Goal: Information Seeking & Learning: Check status

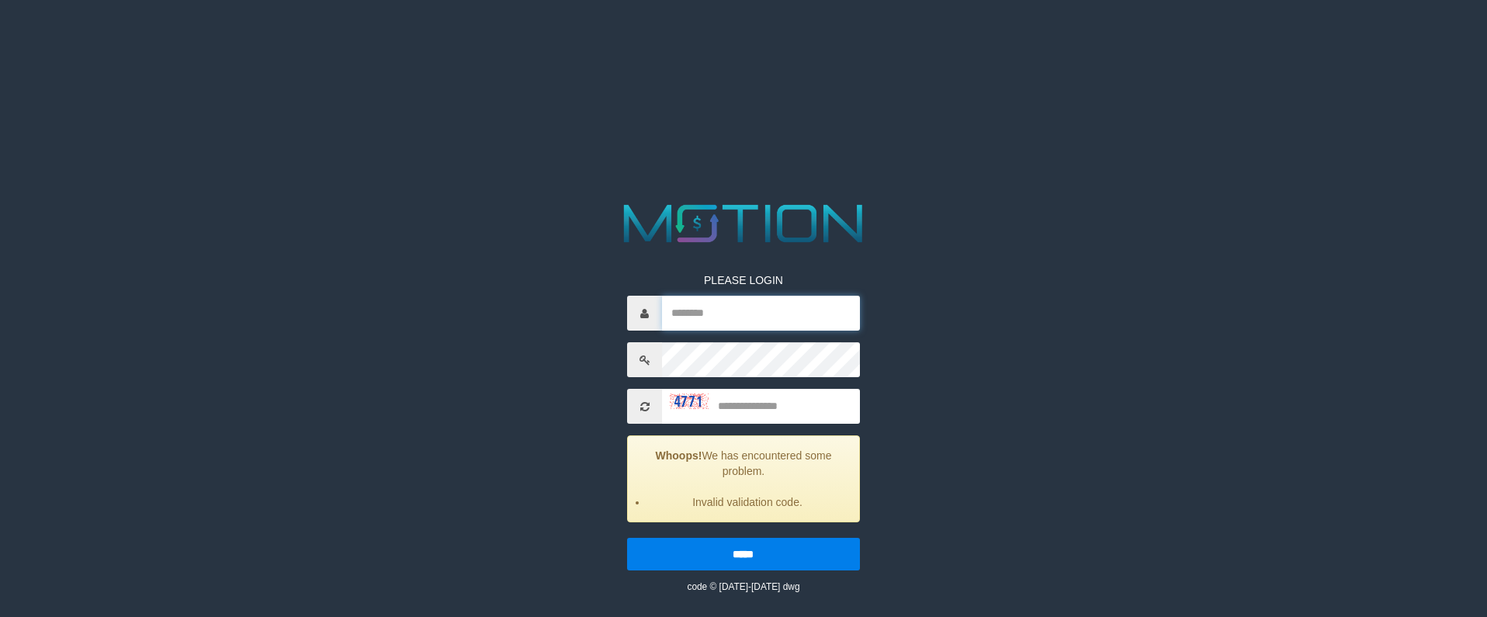
type input "*******"
click at [758, 409] on input "text" at bounding box center [760, 406] width 197 height 35
type input "****"
click at [627, 538] on input "*****" at bounding box center [743, 554] width 232 height 33
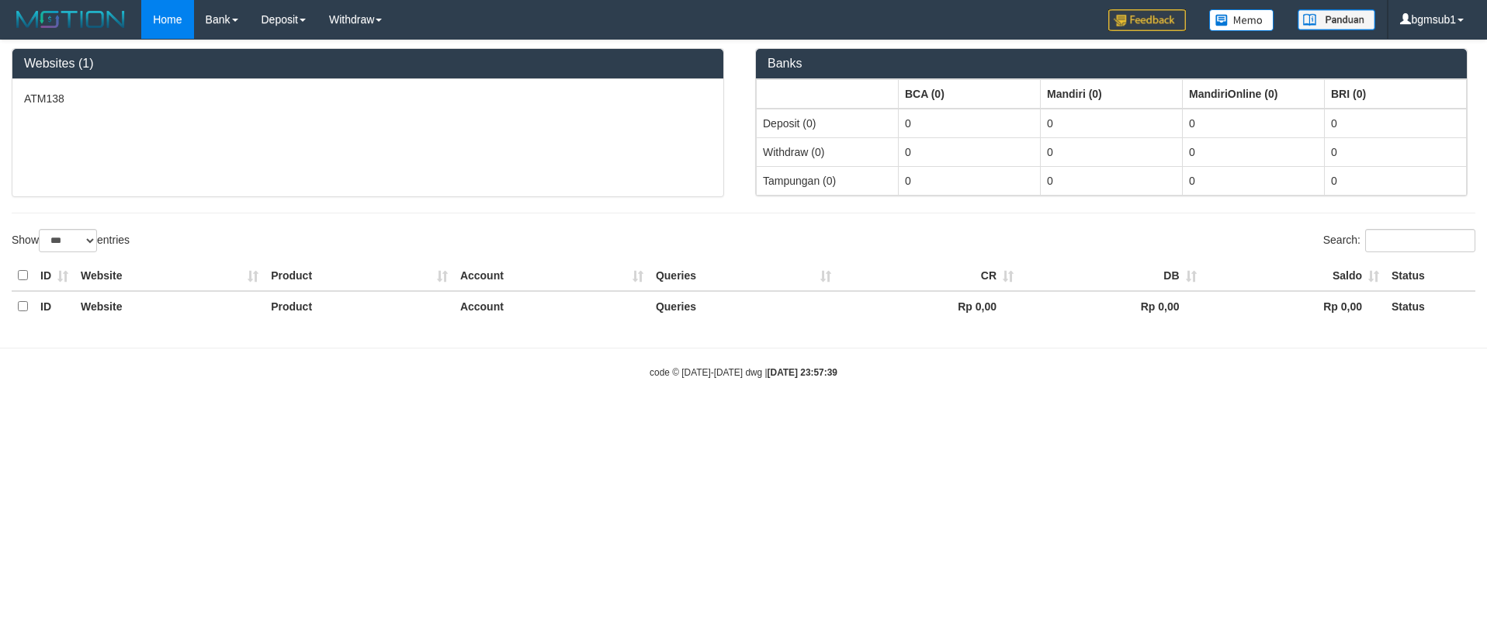
select select "***"
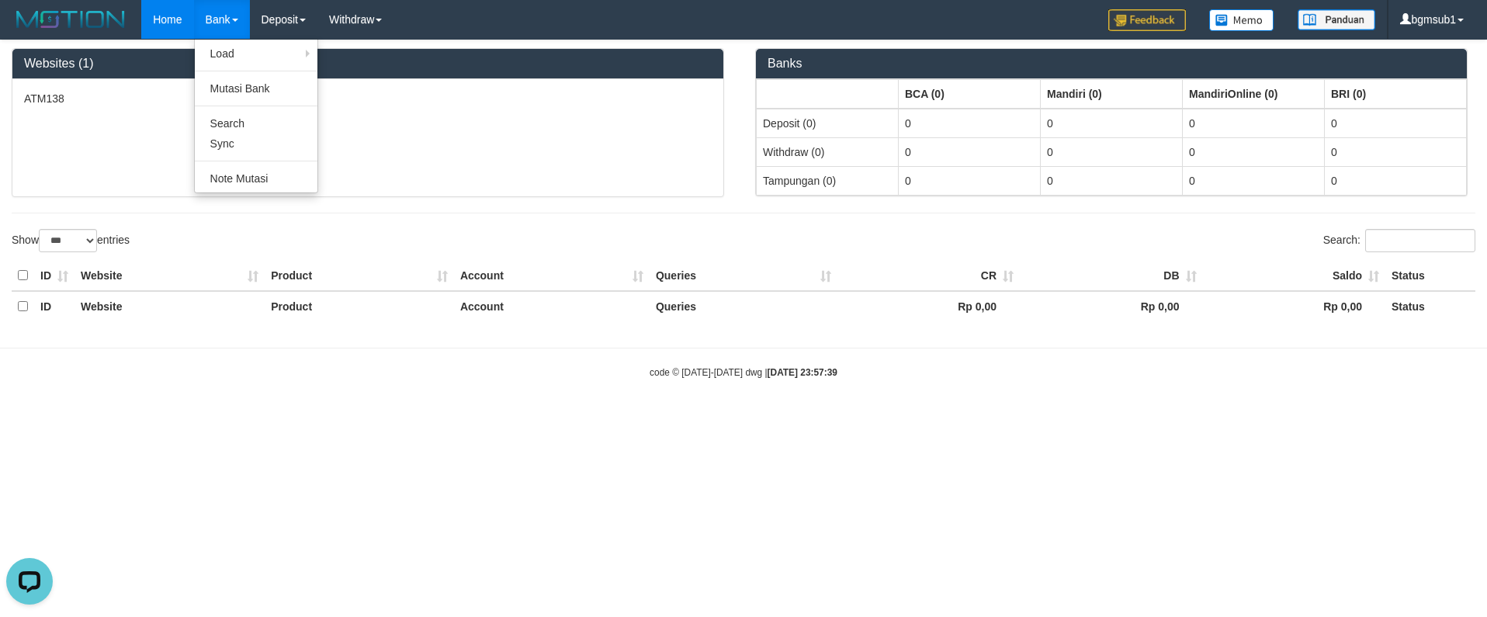
click at [231, 23] on link "Bank" at bounding box center [222, 19] width 56 height 39
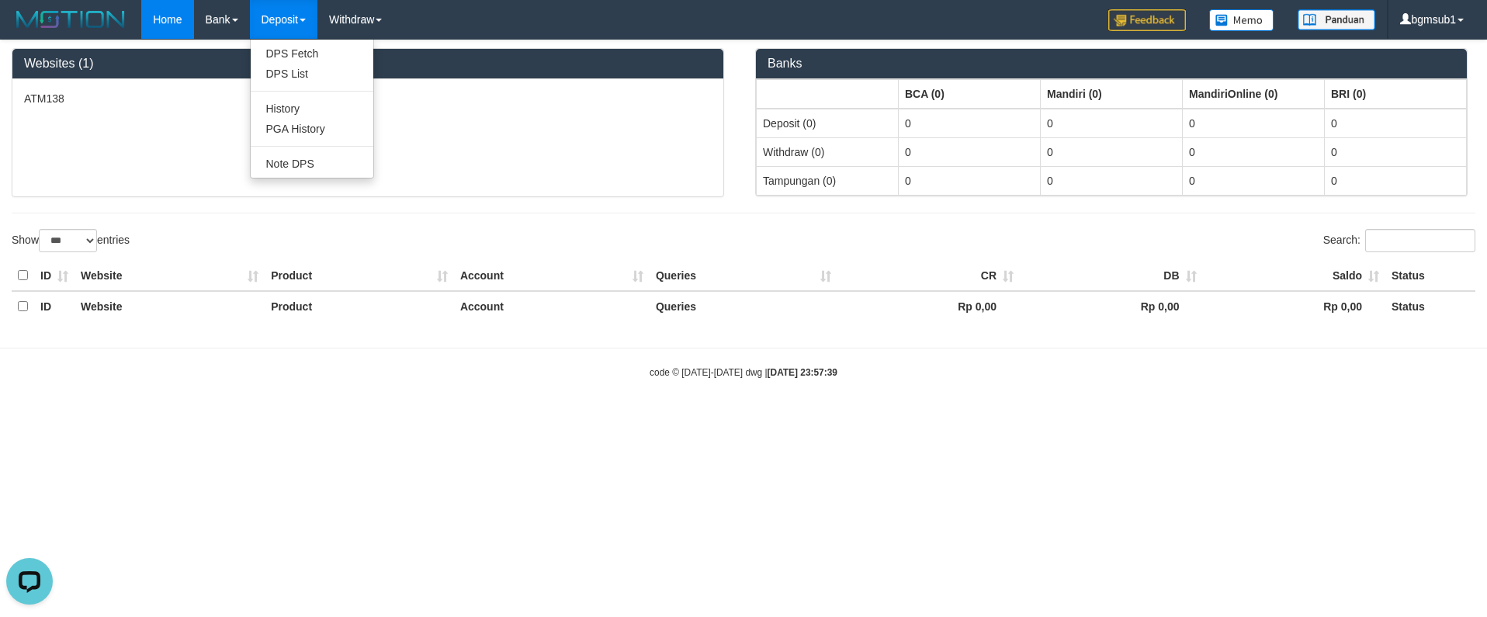
click at [287, 16] on link "Deposit" at bounding box center [284, 19] width 68 height 39
click at [277, 31] on link "Deposit" at bounding box center [284, 19] width 68 height 39
click at [289, 130] on link "PGA History" at bounding box center [312, 129] width 123 height 20
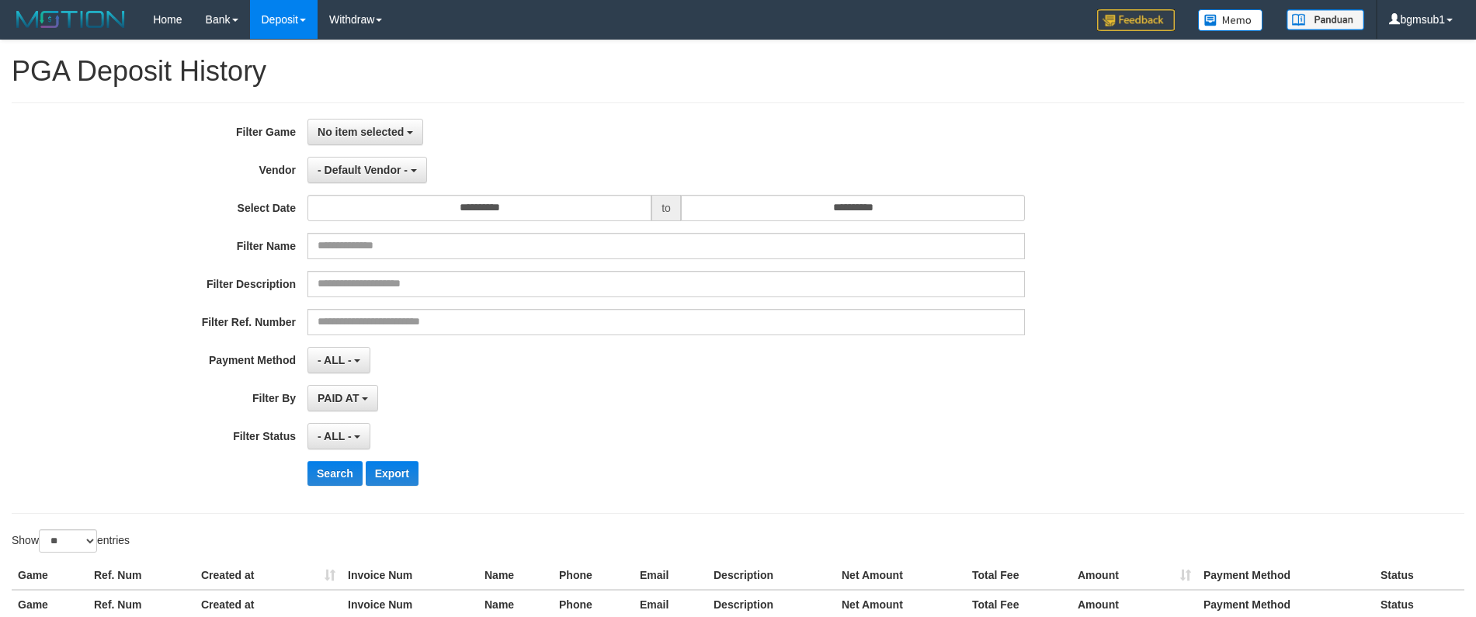
select select
select select "**"
click at [335, 470] on button "Search" at bounding box center [334, 473] width 55 height 25
click at [387, 246] on input "text" at bounding box center [665, 246] width 717 height 26
click at [364, 178] on button "- Default Vendor -" at bounding box center [367, 170] width 120 height 26
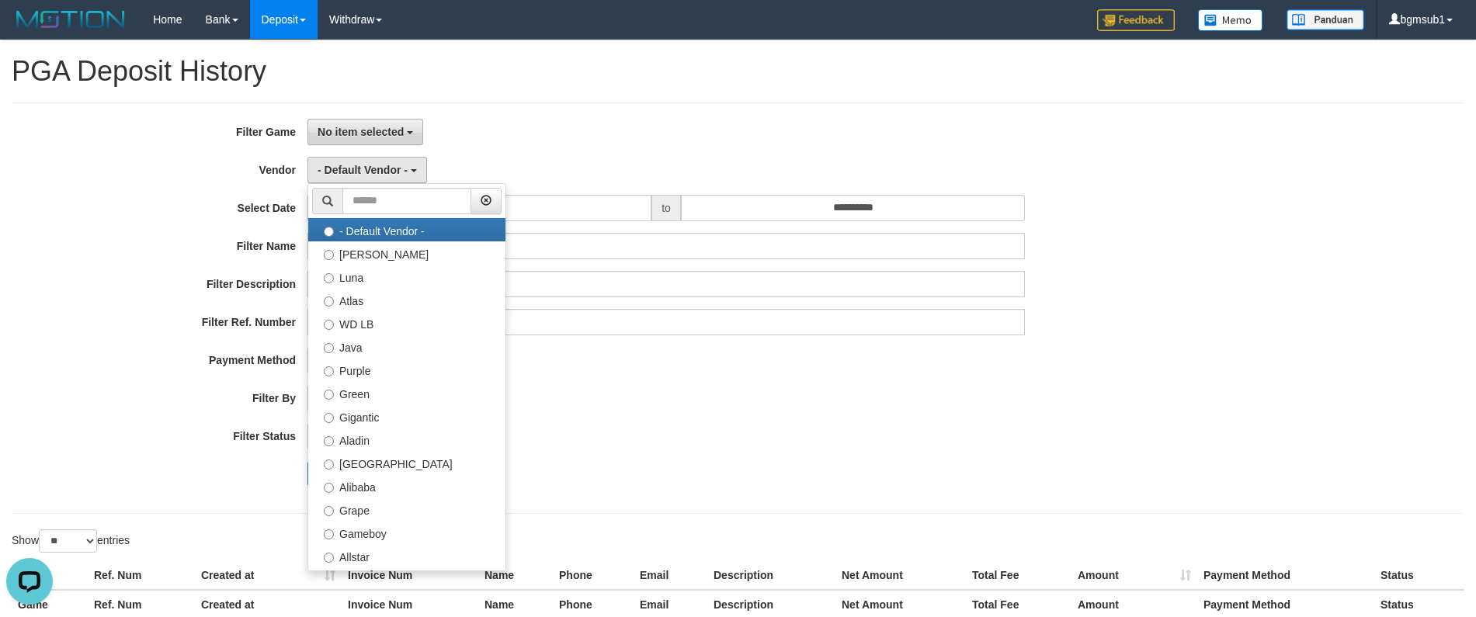
click at [361, 138] on button "No item selected" at bounding box center [365, 132] width 116 height 26
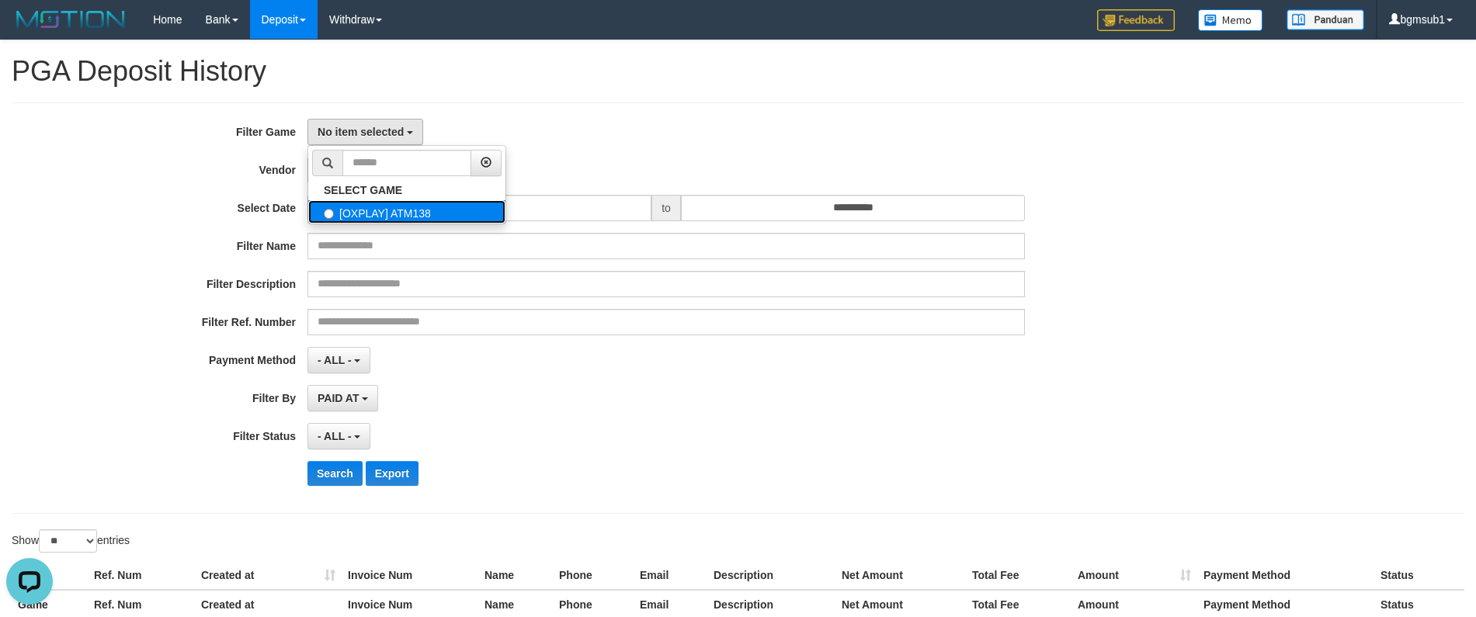
click at [349, 210] on label "[OXPLAY] ATM138" at bounding box center [406, 211] width 197 height 23
select select "****"
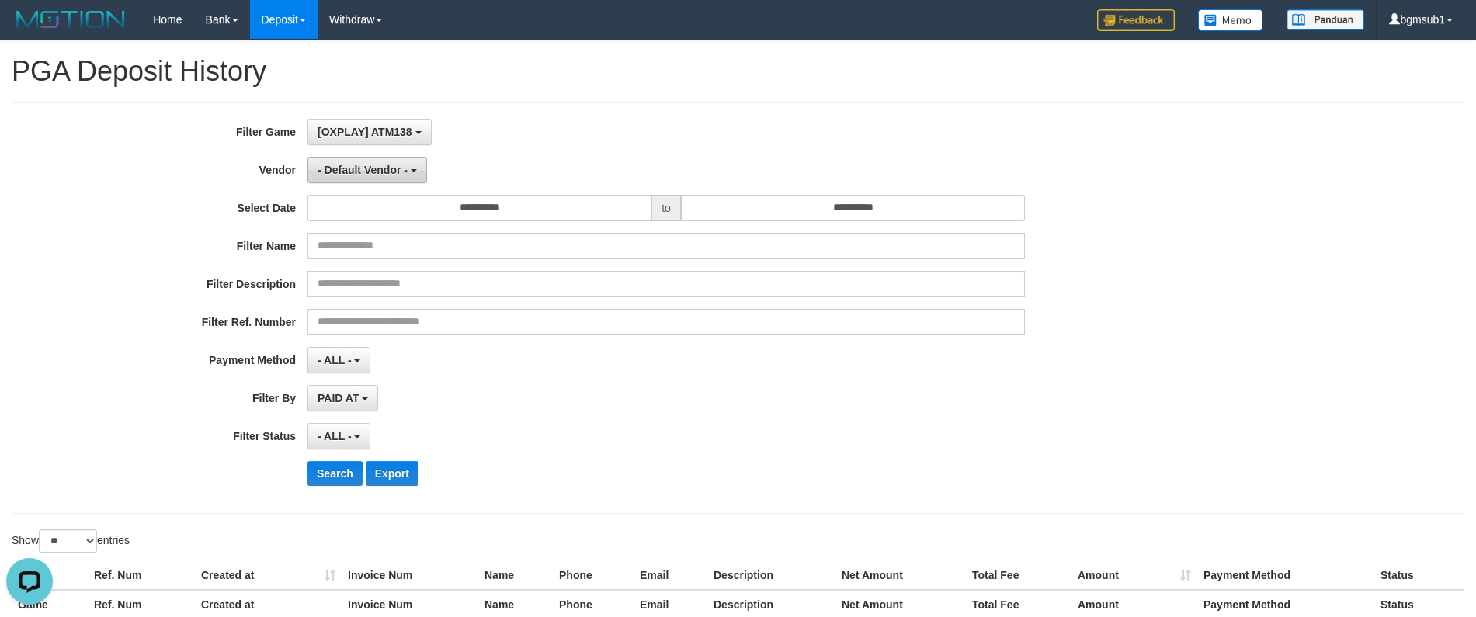
click at [369, 174] on span "- Default Vendor -" at bounding box center [362, 170] width 90 height 12
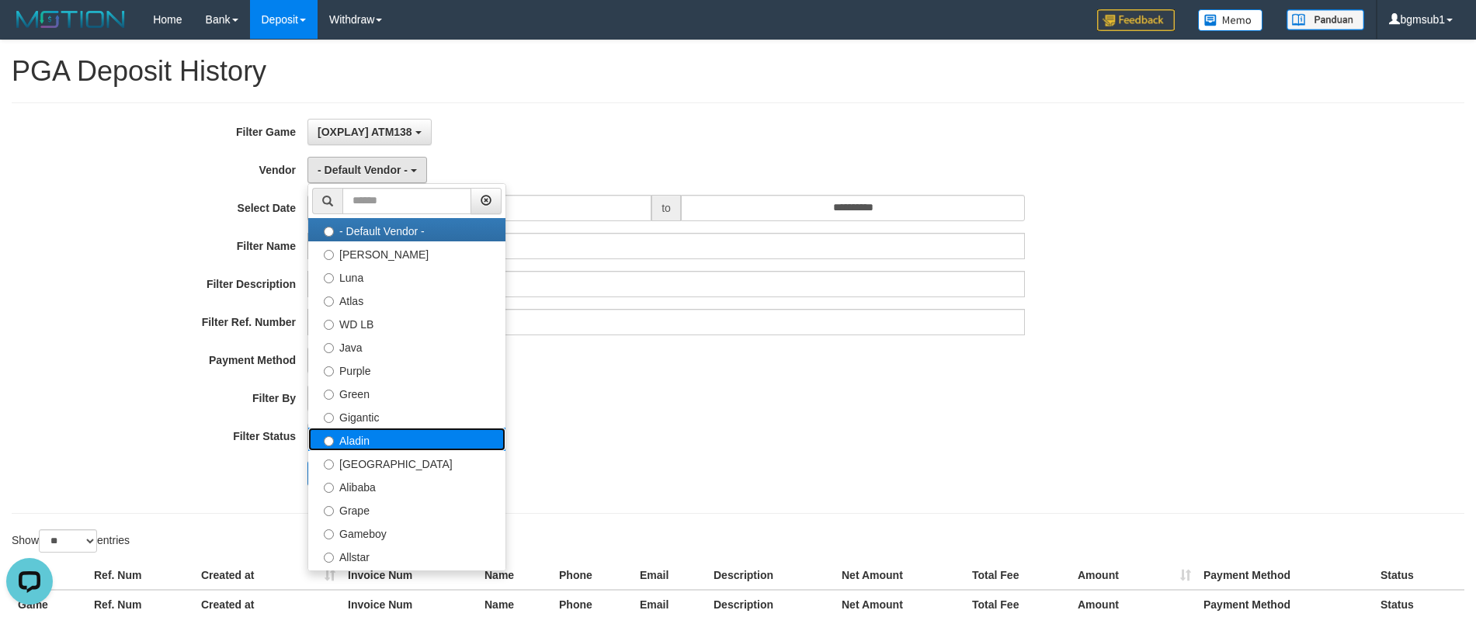
click at [380, 432] on label "Aladin" at bounding box center [406, 439] width 197 height 23
select select "**********"
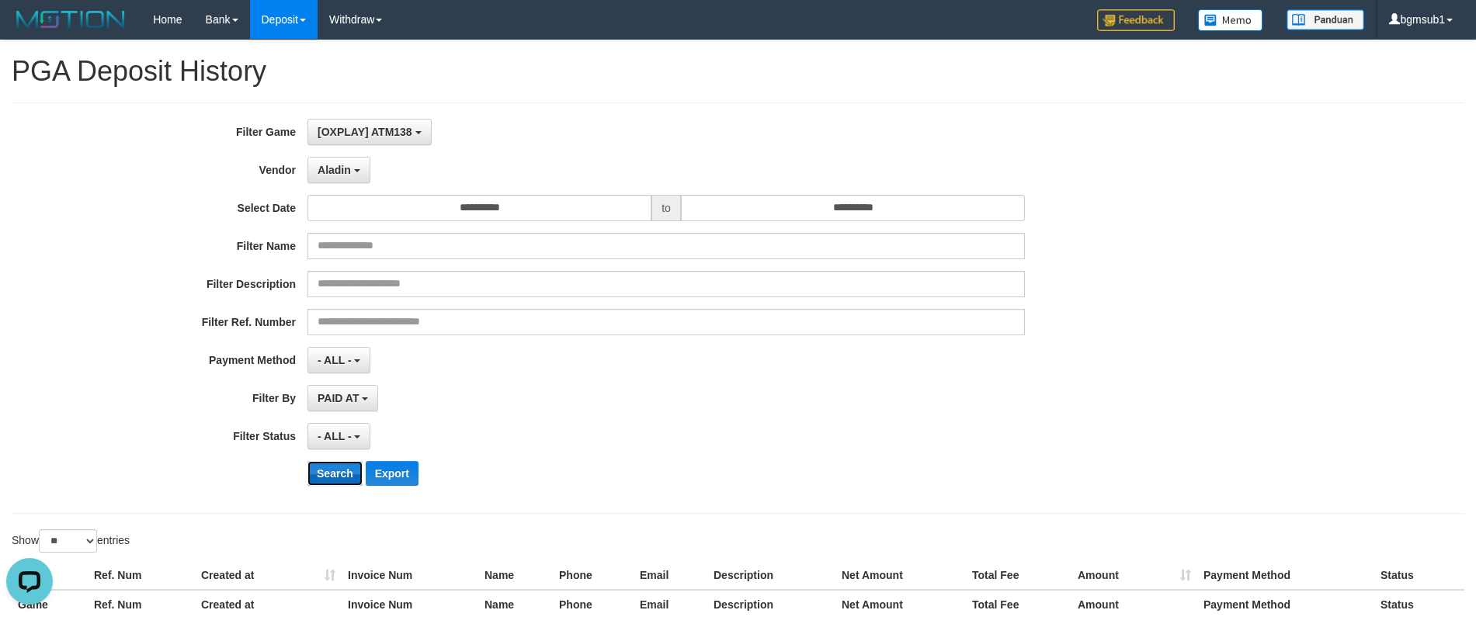
click at [322, 480] on button "Search" at bounding box center [334, 473] width 55 height 25
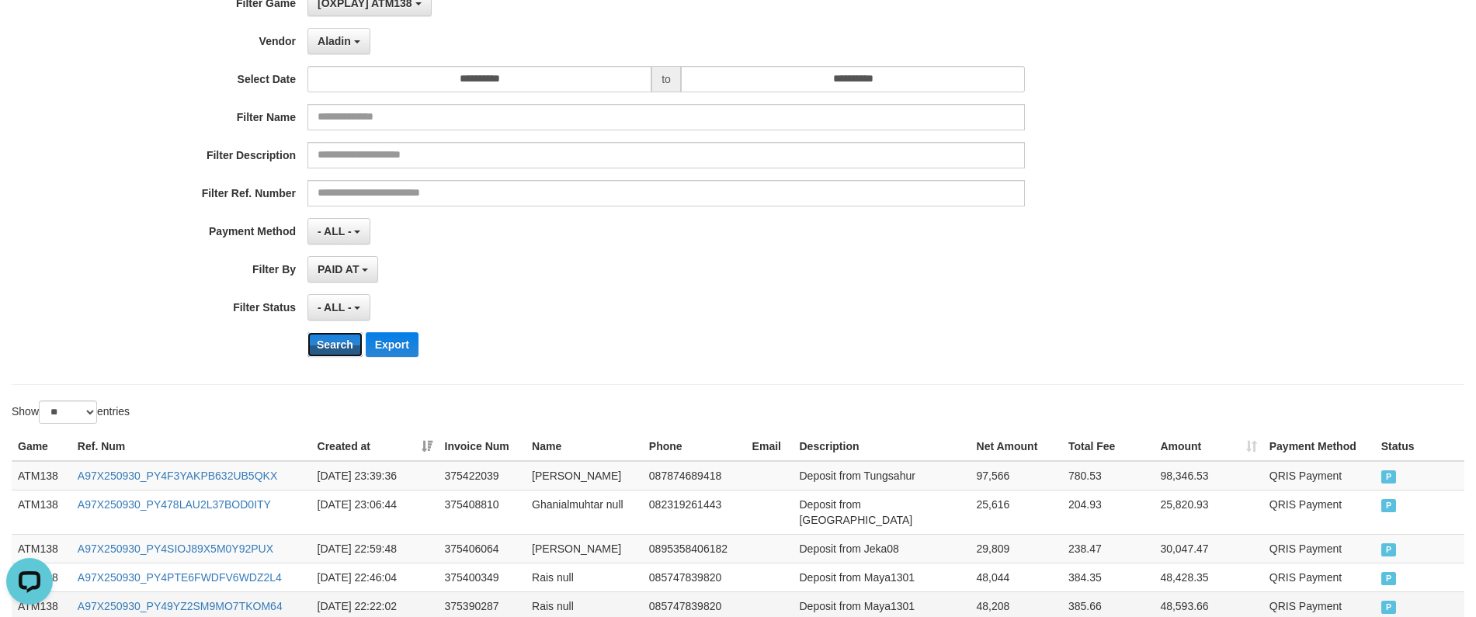
scroll to position [155, 0]
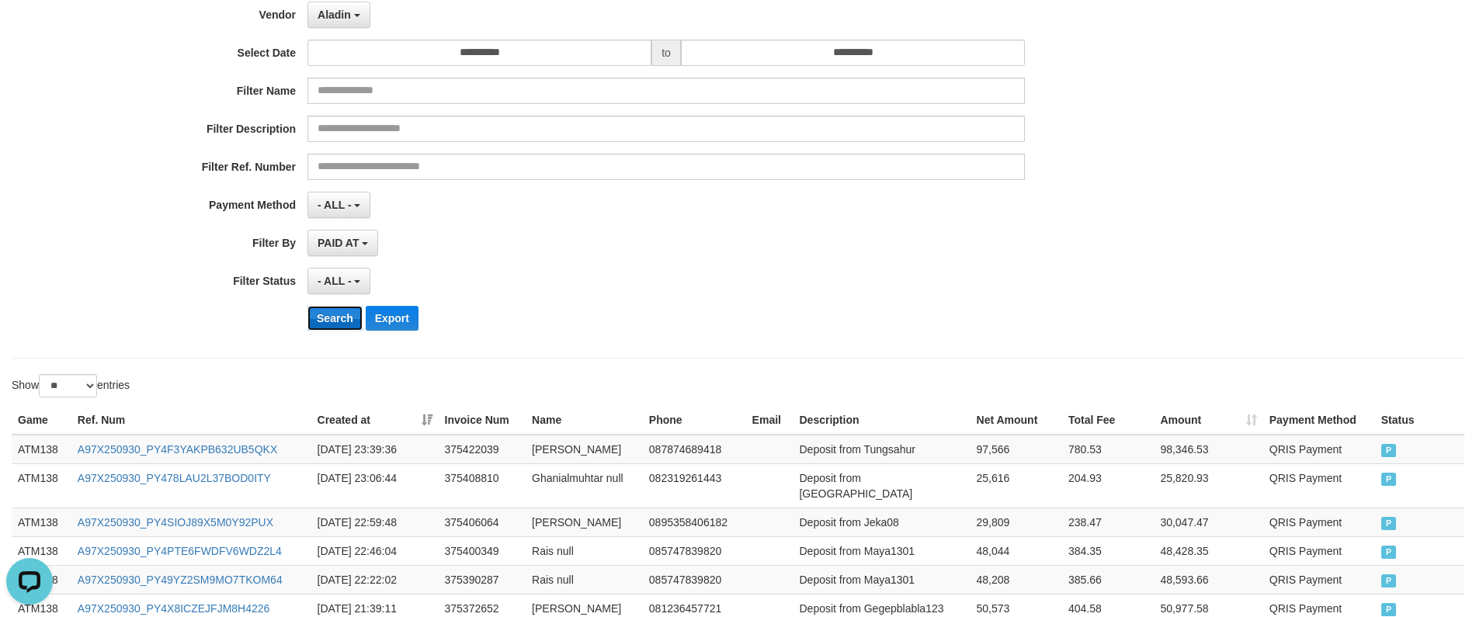
click at [324, 319] on button "Search" at bounding box center [334, 318] width 55 height 25
click at [370, 240] on button "PAID AT" at bounding box center [342, 243] width 71 height 26
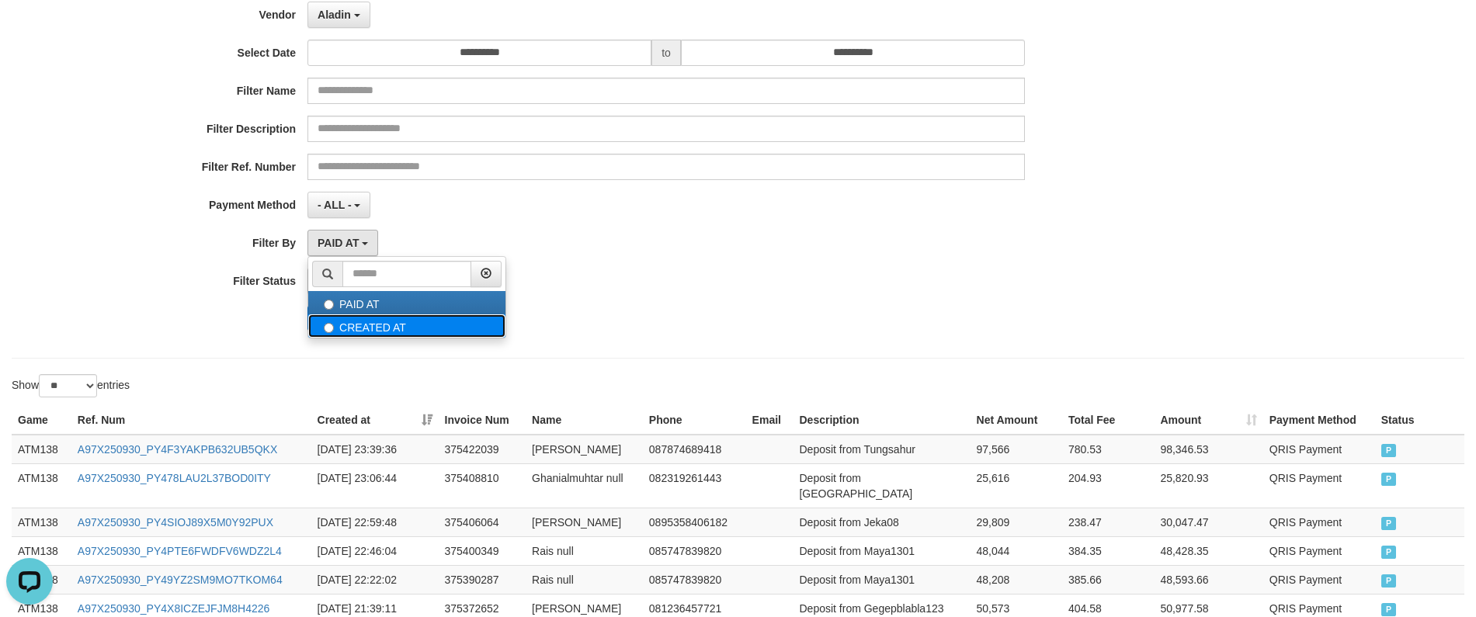
click at [358, 326] on label "CREATED AT" at bounding box center [406, 325] width 197 height 23
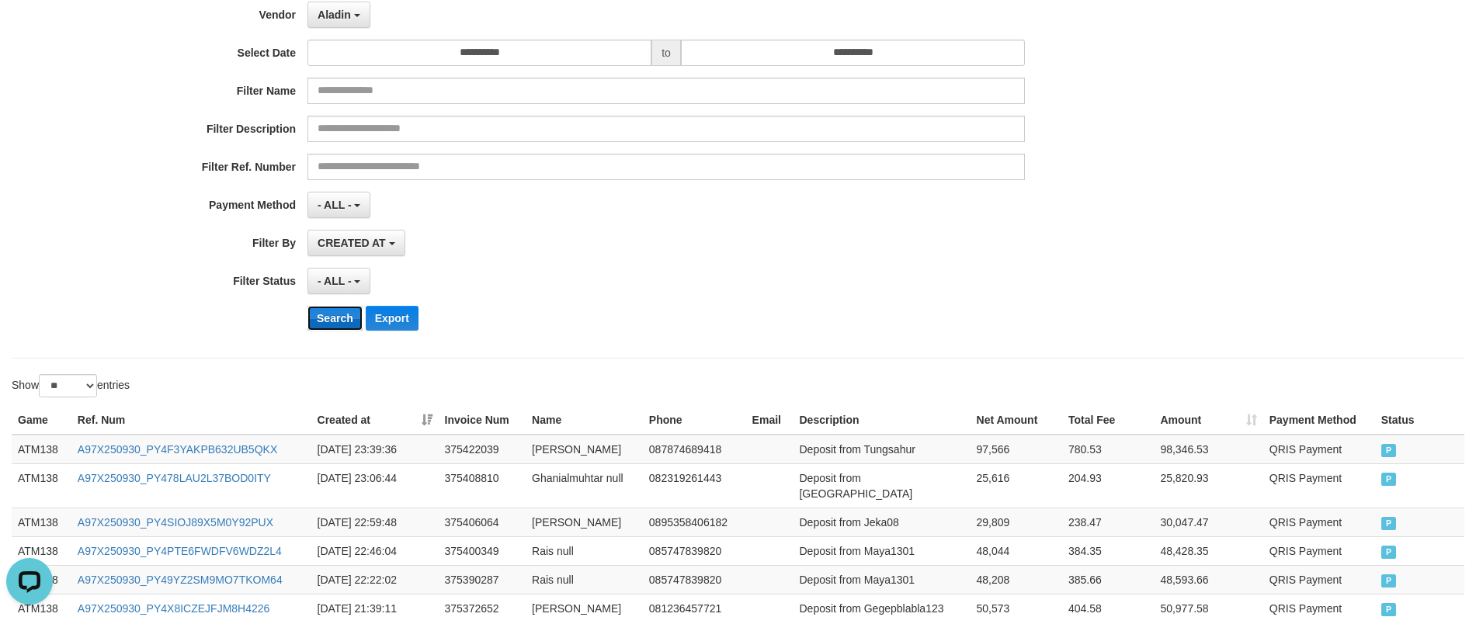
click at [327, 317] on button "Search" at bounding box center [334, 318] width 55 height 25
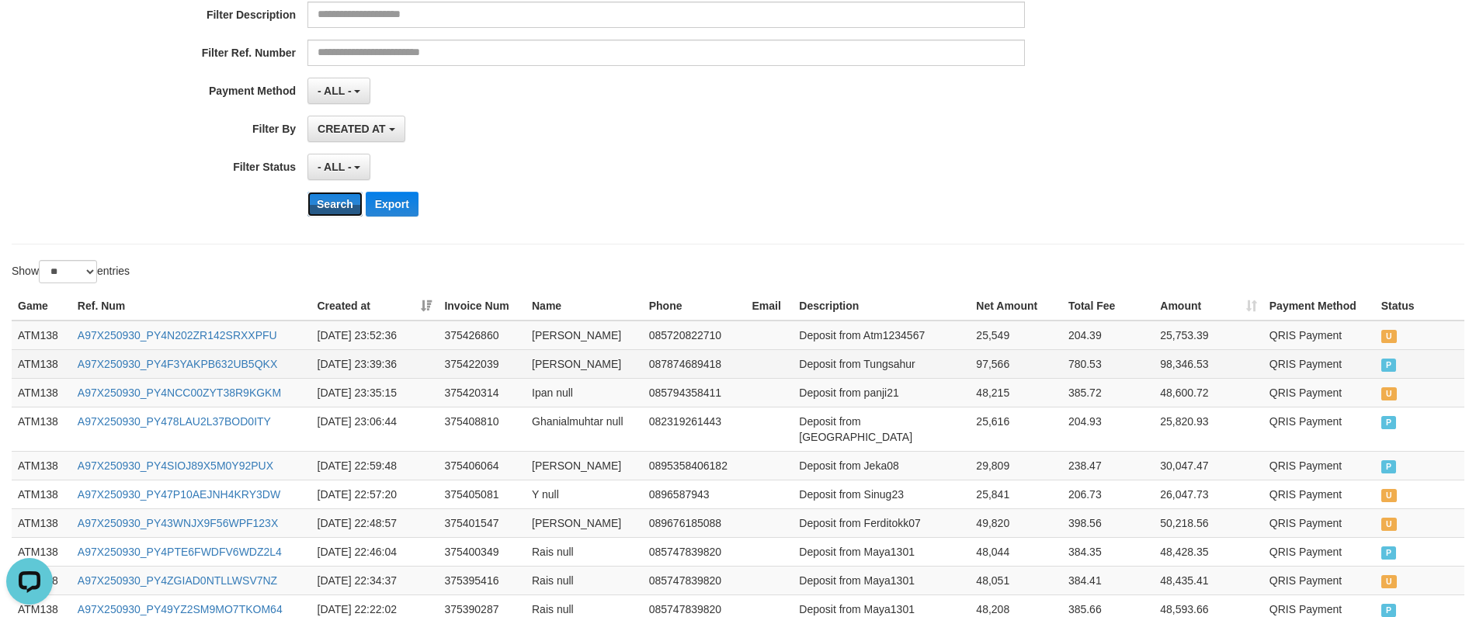
scroll to position [233, 0]
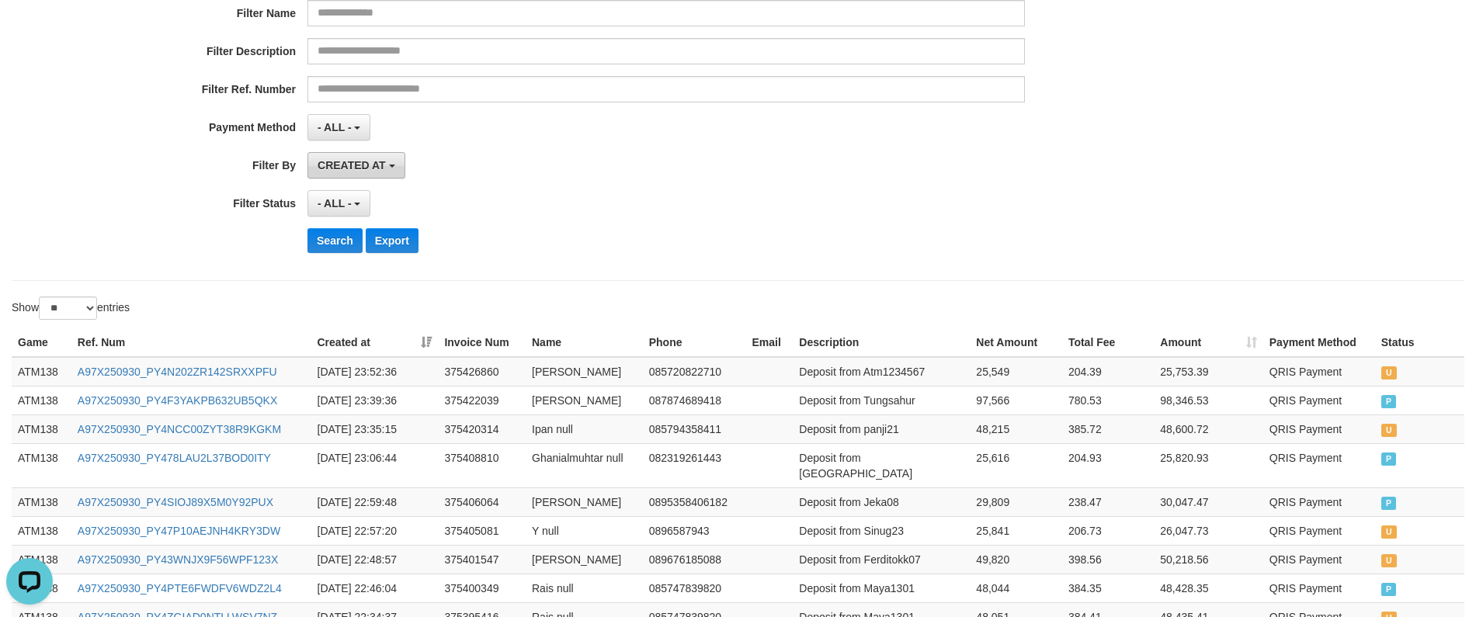
click at [371, 172] on button "CREATED AT" at bounding box center [356, 165] width 98 height 26
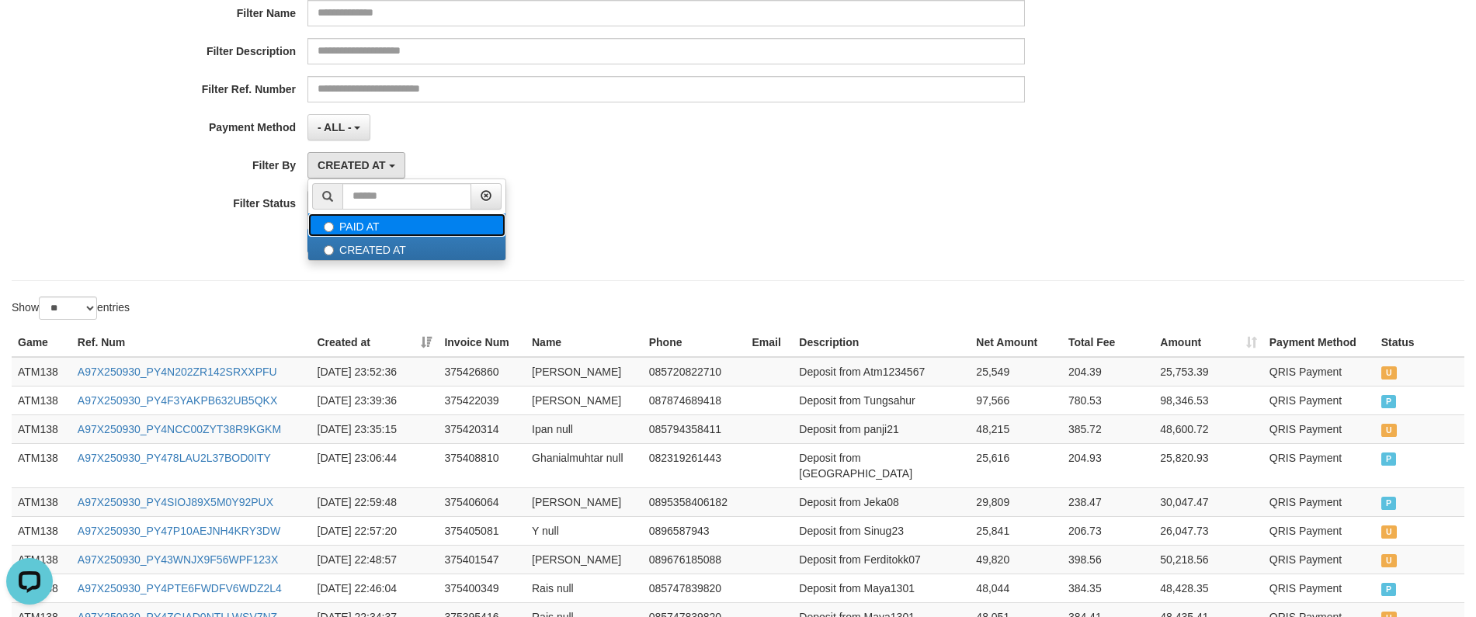
click at [363, 227] on label "PAID AT" at bounding box center [406, 224] width 197 height 23
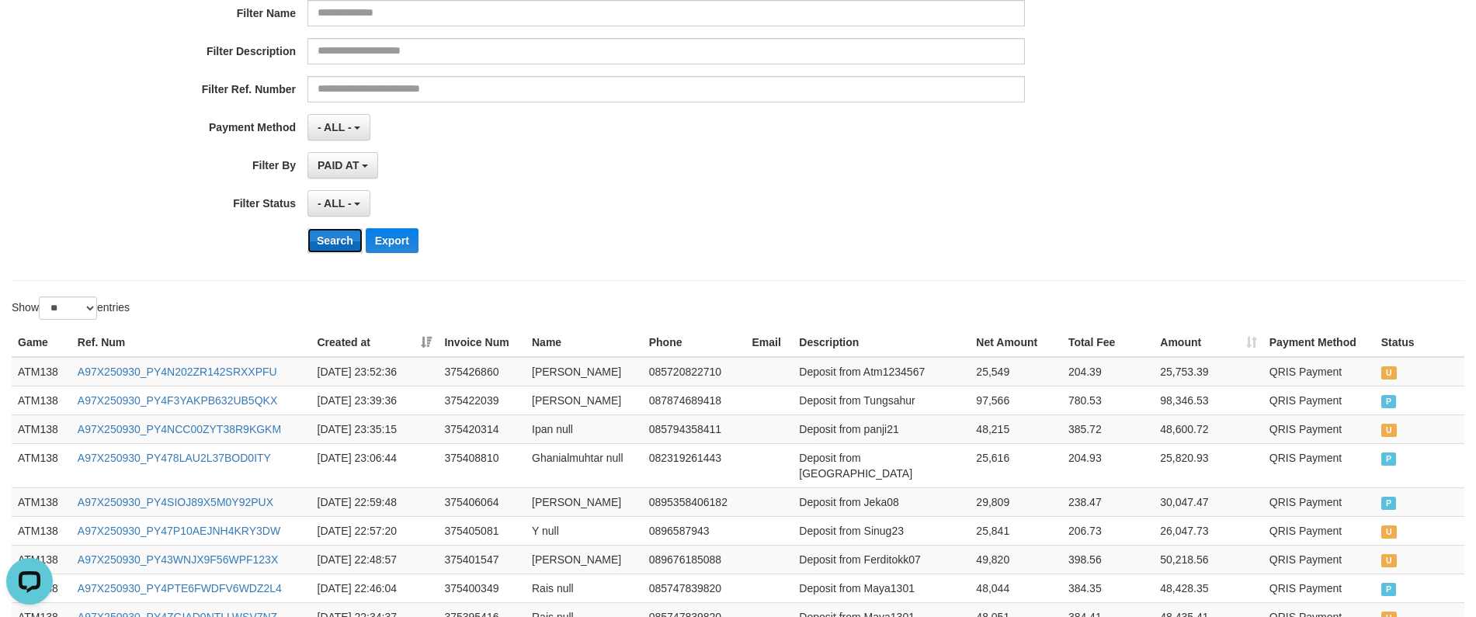
click at [339, 242] on button "Search" at bounding box center [334, 240] width 55 height 25
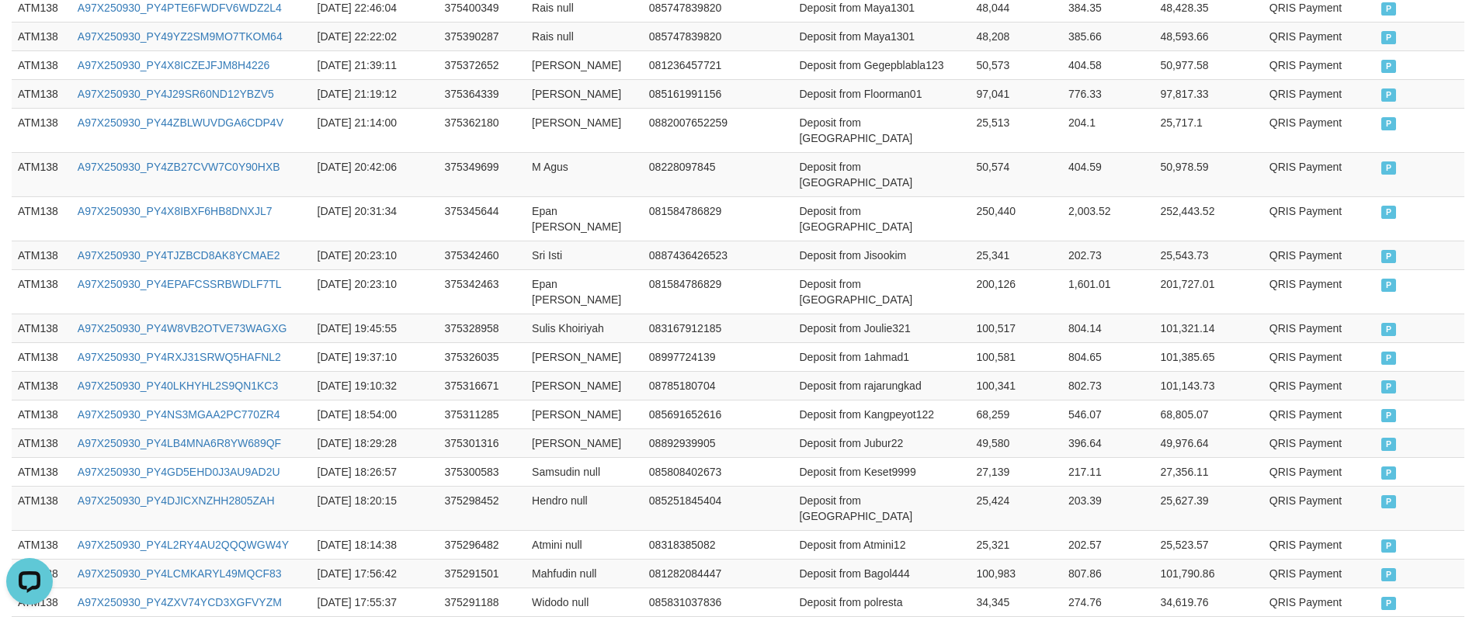
scroll to position [155, 0]
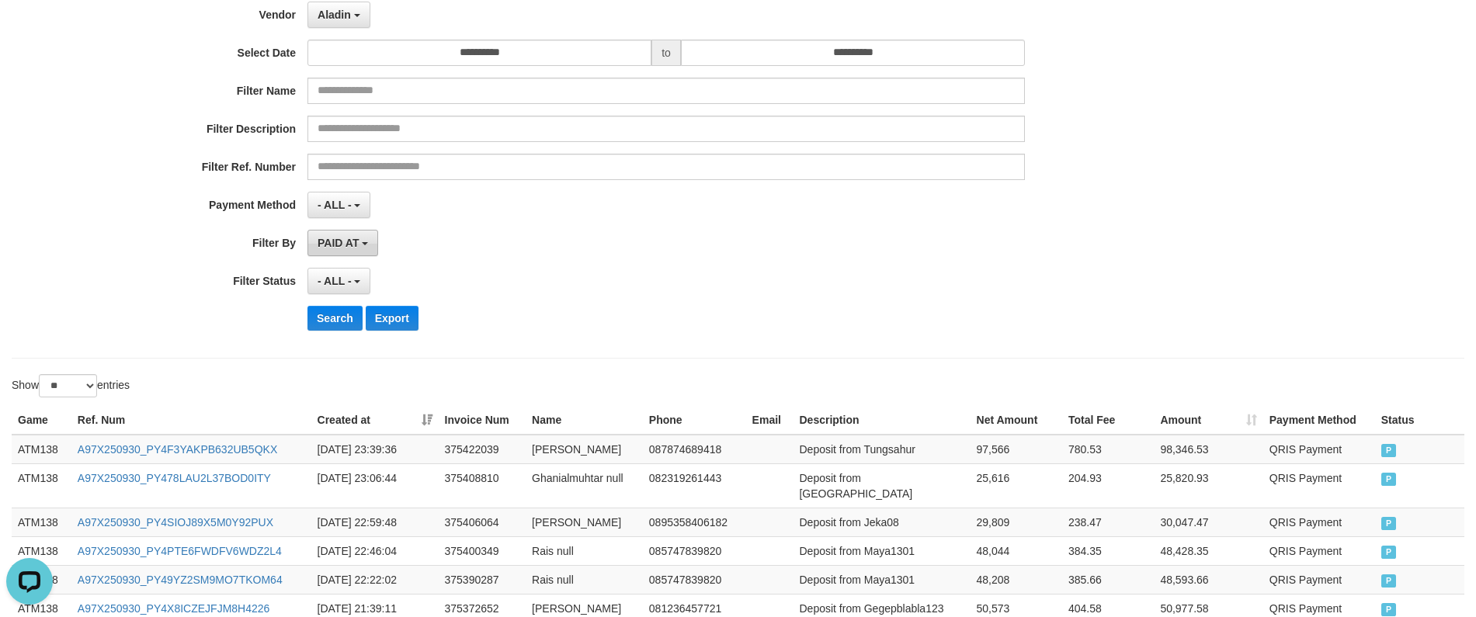
click at [338, 248] on span "PAID AT" at bounding box center [337, 243] width 41 height 12
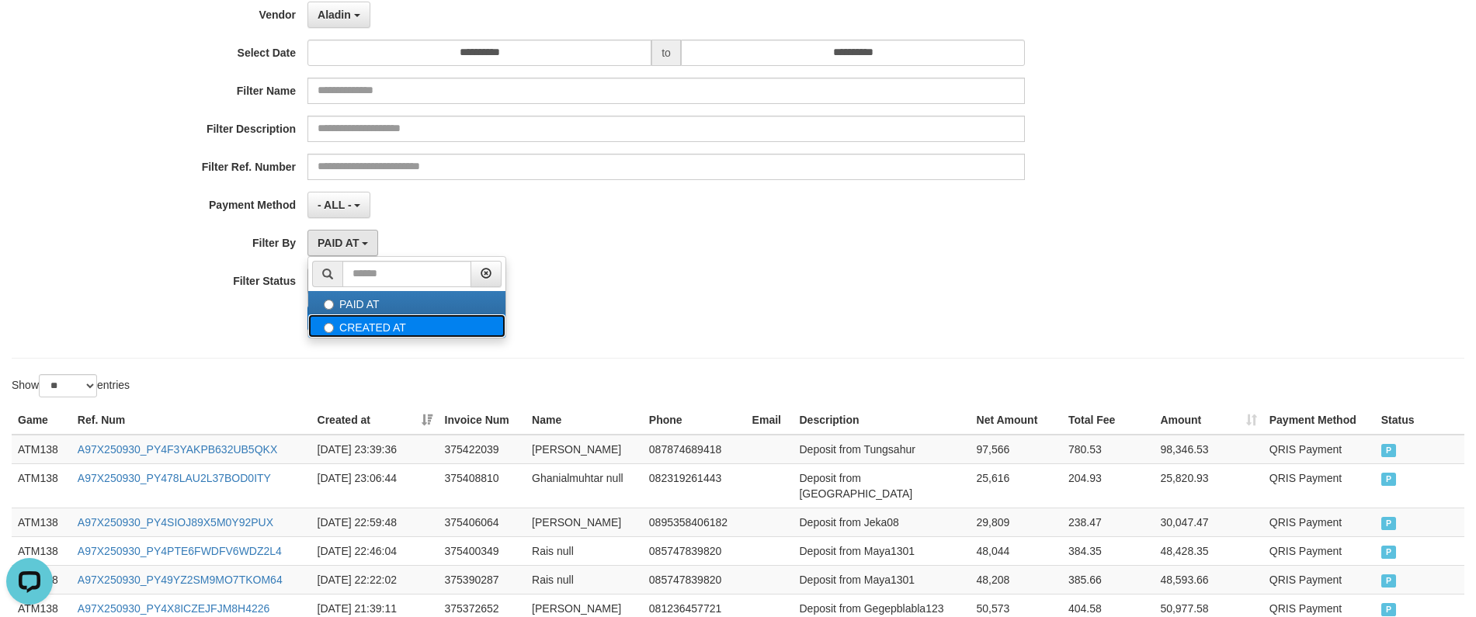
click at [330, 321] on label "CREATED AT" at bounding box center [406, 325] width 197 height 23
select select "*"
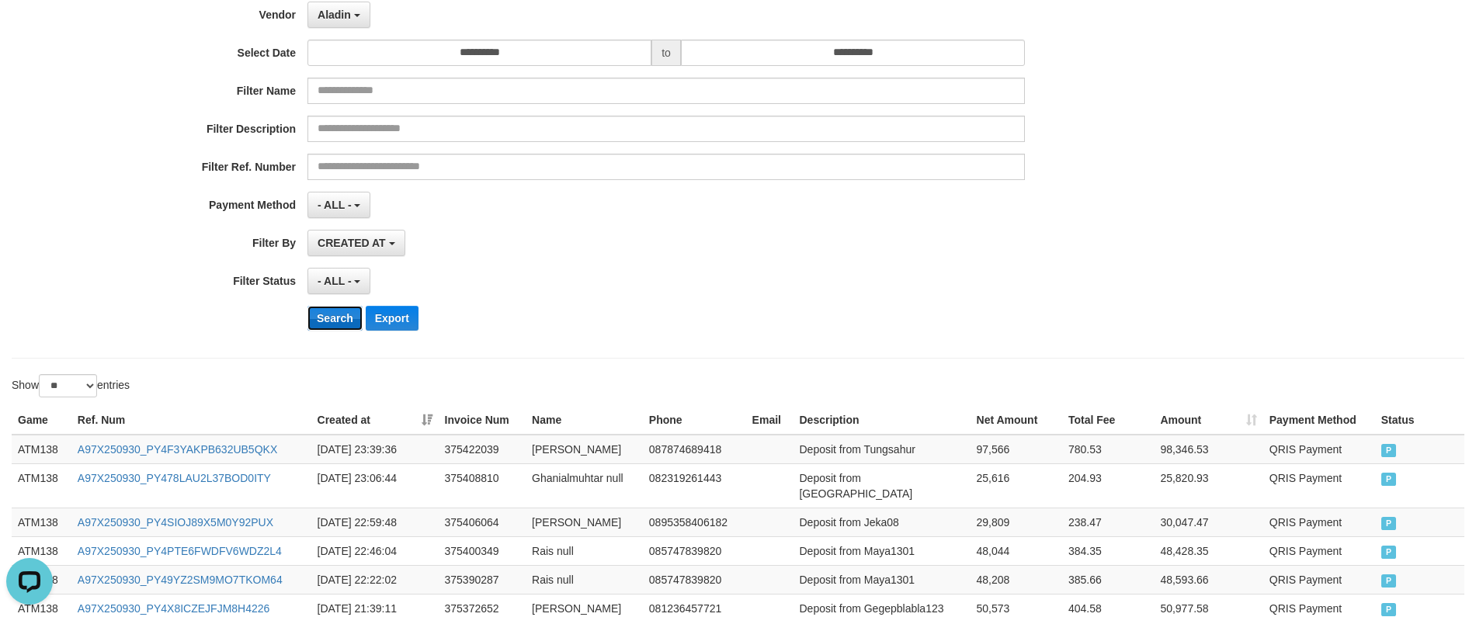
click at [331, 310] on button "Search" at bounding box center [334, 318] width 55 height 25
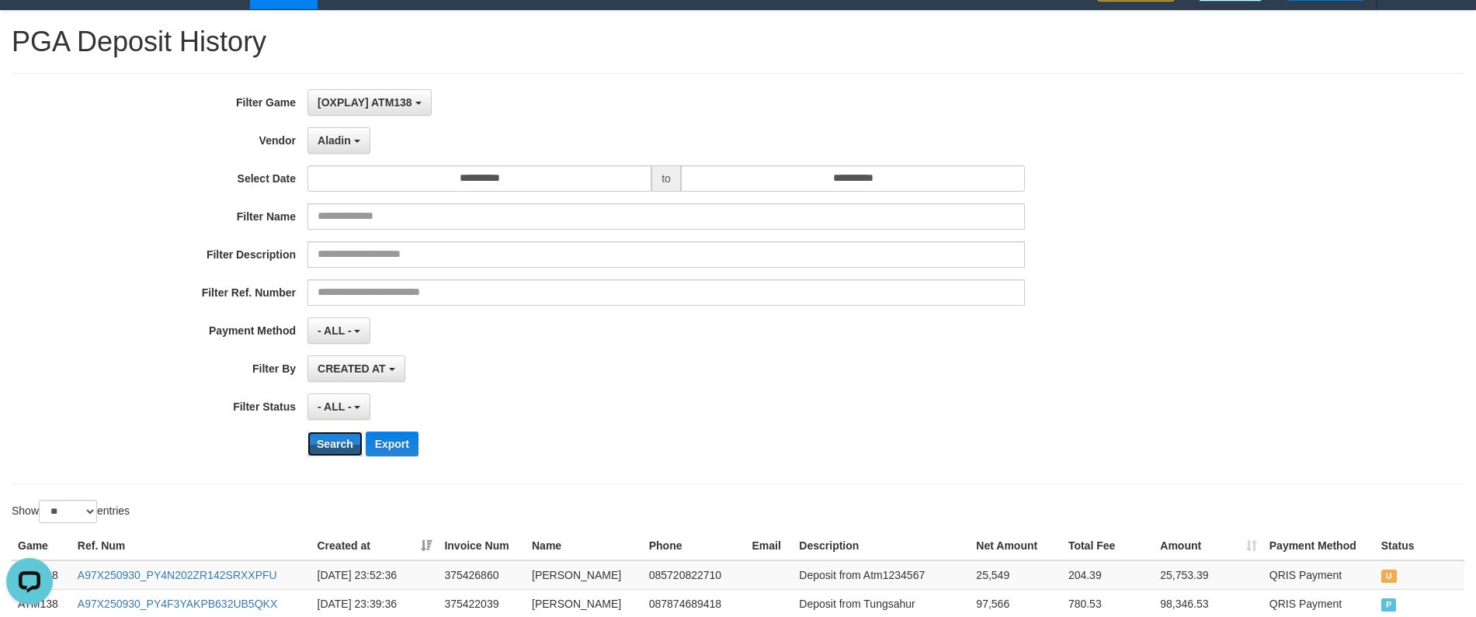
scroll to position [0, 0]
